Goal: Check status

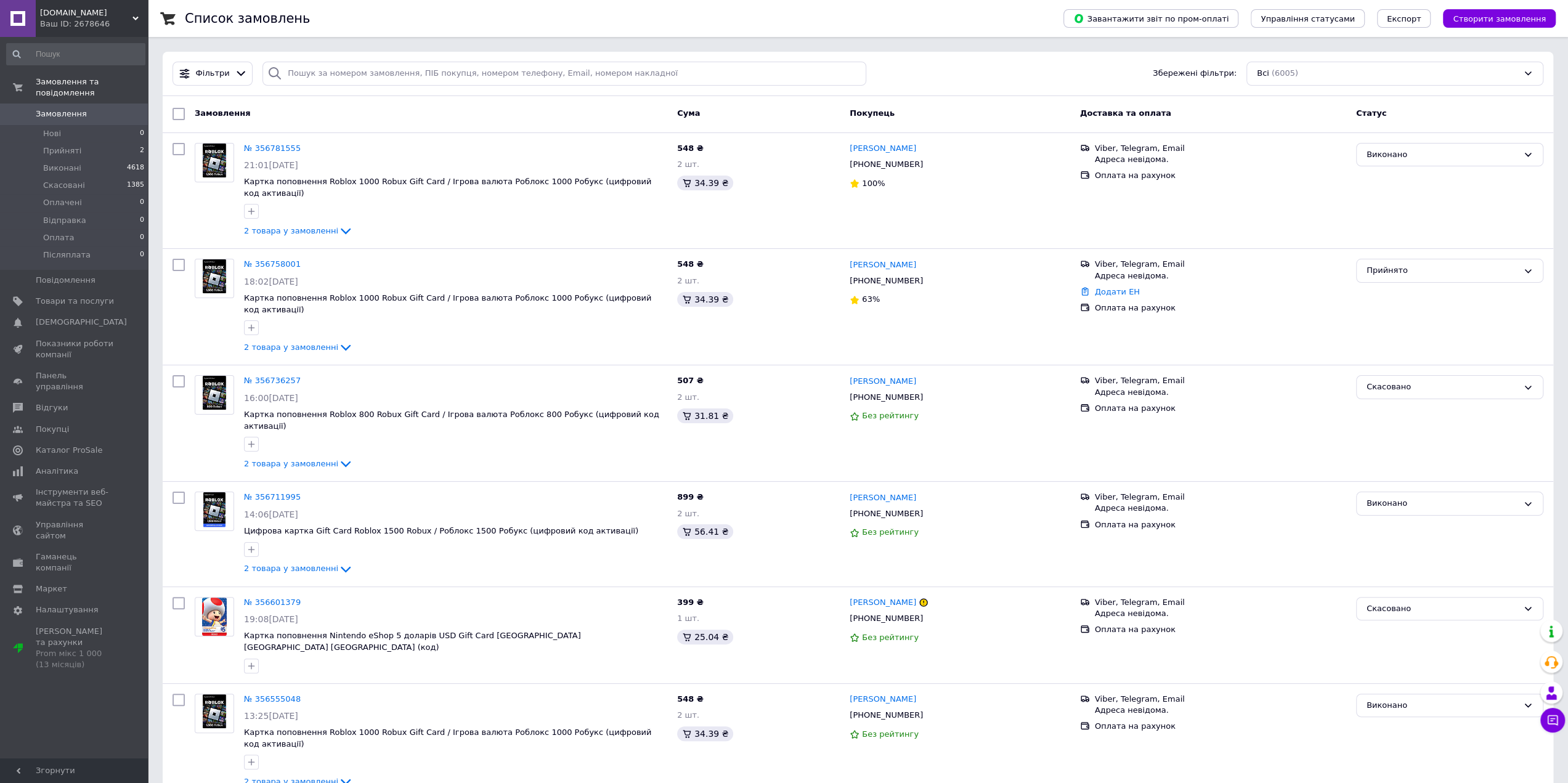
click at [417, 109] on div "Замовлення" at bounding box center [431, 113] width 483 height 22
click at [59, 146] on span "Прийняті" at bounding box center [62, 151] width 38 height 11
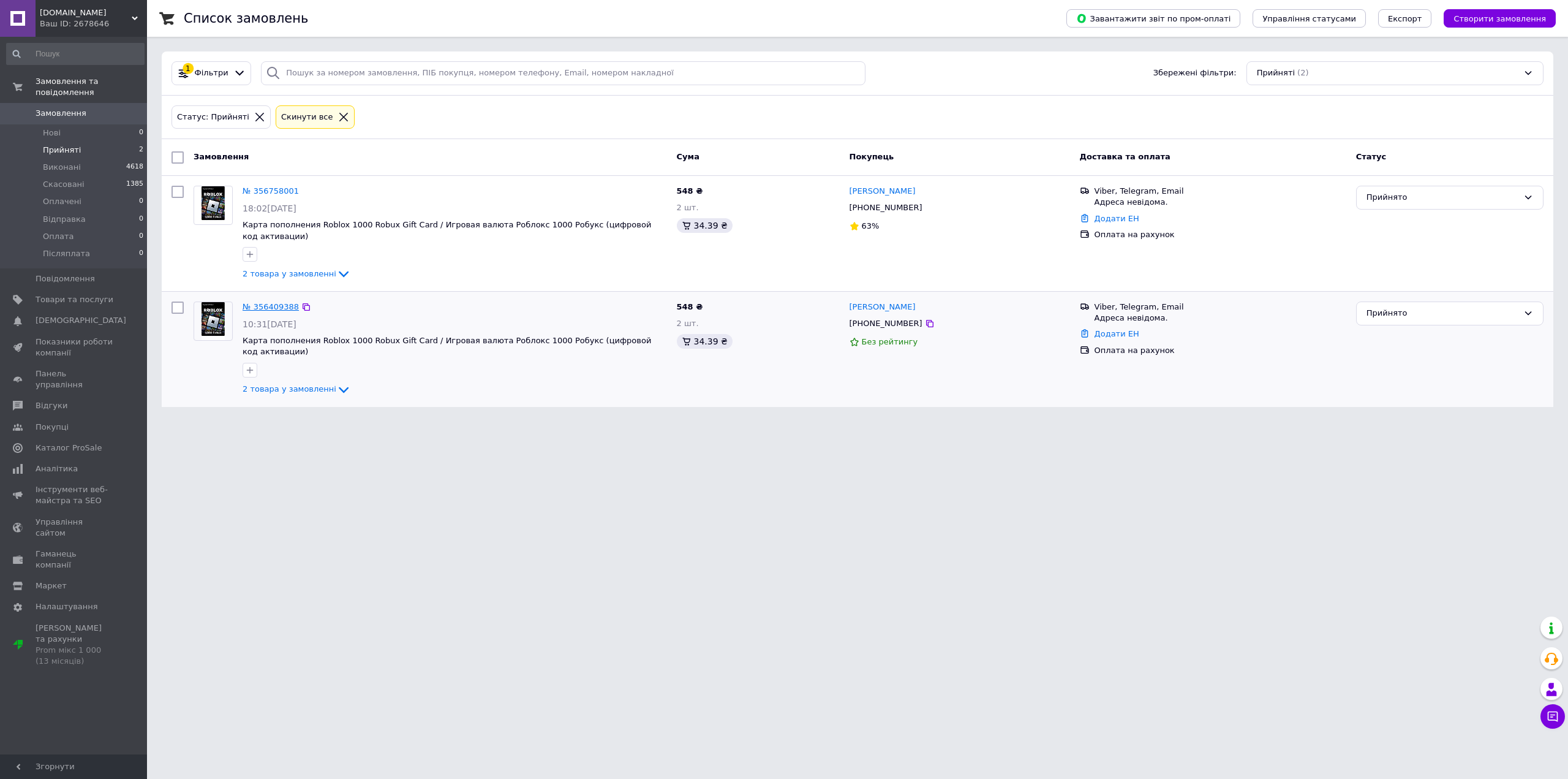
click at [279, 302] on link "№ 356409388" at bounding box center [271, 306] width 56 height 9
